Goal: Task Accomplishment & Management: Complete application form

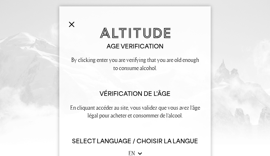
type input "oowtswuhBvG"
type input "izeraruz521@gmail.com"
type input "2969971508"
type input "yfYzVteAWoH"
type input "OSqEumSo"
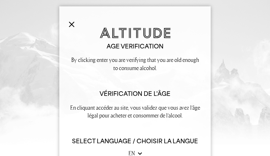
type input "[EMAIL_ADDRESS][DOMAIN_NAME]"
